Goal: Submit feedback/report problem: Submit feedback/report problem

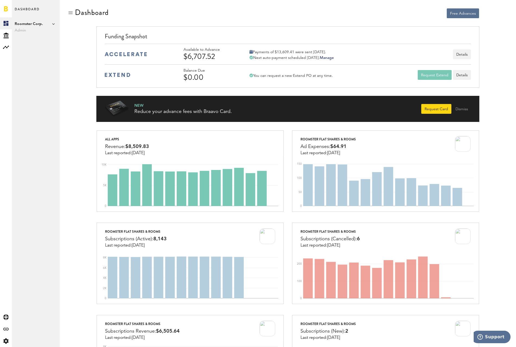
drag, startPoint x: 216, startPoint y: 56, endPoint x: 183, endPoint y: 54, distance: 32.9
click at [183, 54] on div "Available to Advance $6,707.52 Payments of $13,609.41 were sent today. Next aut…" at bounding box center [288, 54] width 366 height 21
copy div "$6,707.52"
click at [502, 339] on button "Support" at bounding box center [490, 336] width 39 height 12
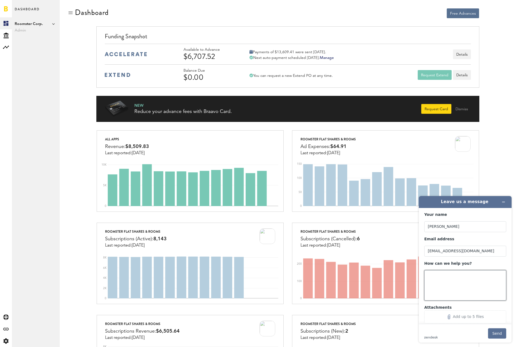
click at [450, 290] on textarea "How can we help you?" at bounding box center [465, 285] width 82 height 30
paste textarea "yesterday's amount $6,707.52 is still in my dashboard. it was not sent yesterda…"
click at [482, 288] on textarea "yesterday's amount $6,707.52 is still in my dashboard. it was not sent yesterda…" at bounding box center [465, 285] width 82 height 30
drag, startPoint x: 468, startPoint y: 296, endPoint x: 406, endPoint y: 271, distance: 66.9
click at [414, 271] on html "Leave us a message Your name john s shriber Email address jshriber@roomster.com…" at bounding box center [465, 268] width 102 height 155
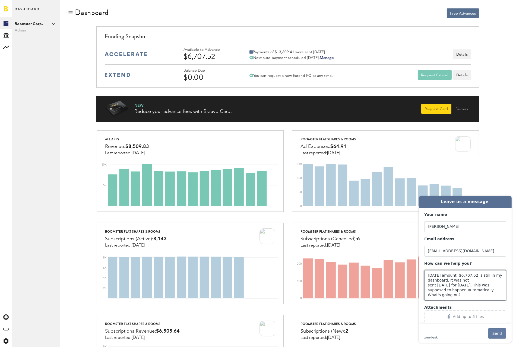
type textarea "yesterday's amount $6,707.52 is still in my dashboard. it was not sent yesterda…"
click at [497, 334] on button "Send" at bounding box center [497, 333] width 18 height 10
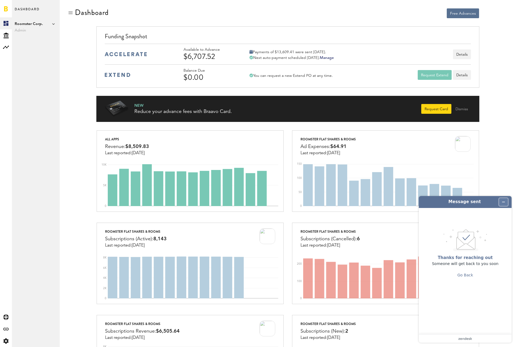
click at [505, 201] on icon "Minimize widget" at bounding box center [503, 202] width 4 height 4
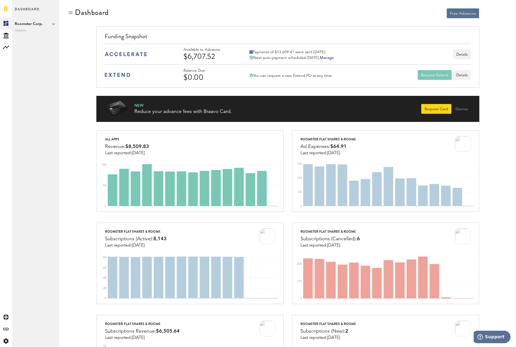
drag, startPoint x: 64, startPoint y: 61, endPoint x: 43, endPoint y: 22, distance: 44.2
click at [61, 56] on div "Free Advances Dashboard Your email has not been verified. Please, check your em…" at bounding box center [288, 349] width 456 height 699
click at [463, 53] on button "Details" at bounding box center [462, 54] width 18 height 10
click at [49, 56] on div "Dashboard Roomster Corp. Admin Roomster Corp. Add Publisher" at bounding box center [36, 173] width 48 height 347
